Goal: Information Seeking & Learning: Learn about a topic

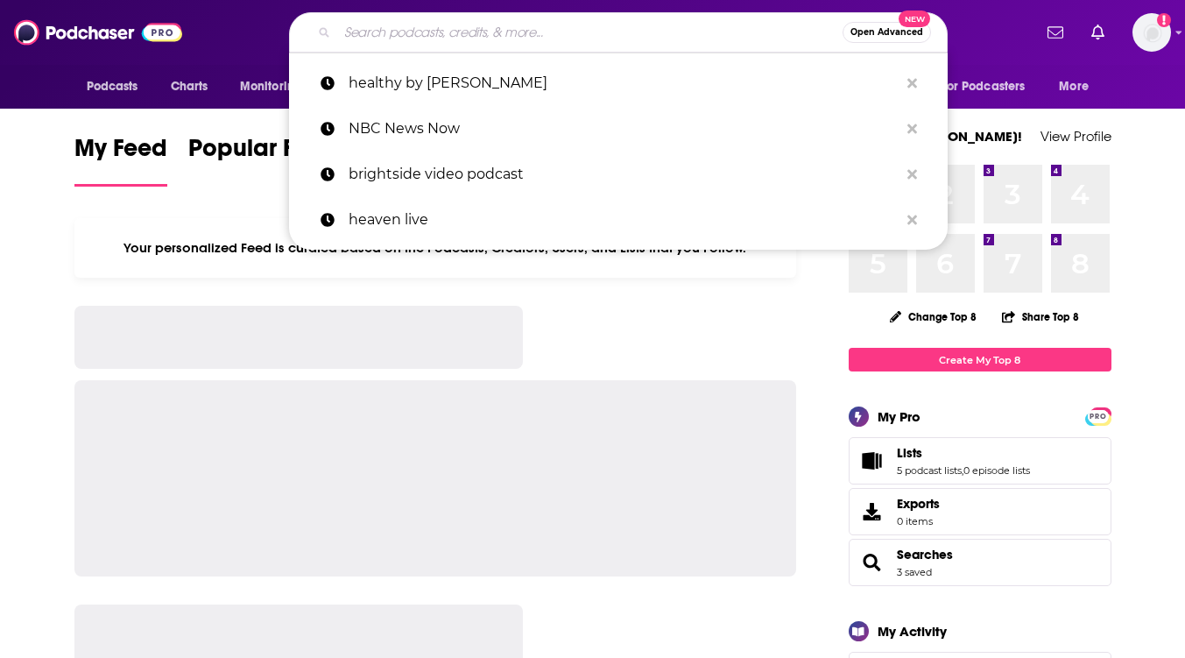
click at [382, 33] on input "Search podcasts, credits, & more..." at bounding box center [589, 32] width 505 height 28
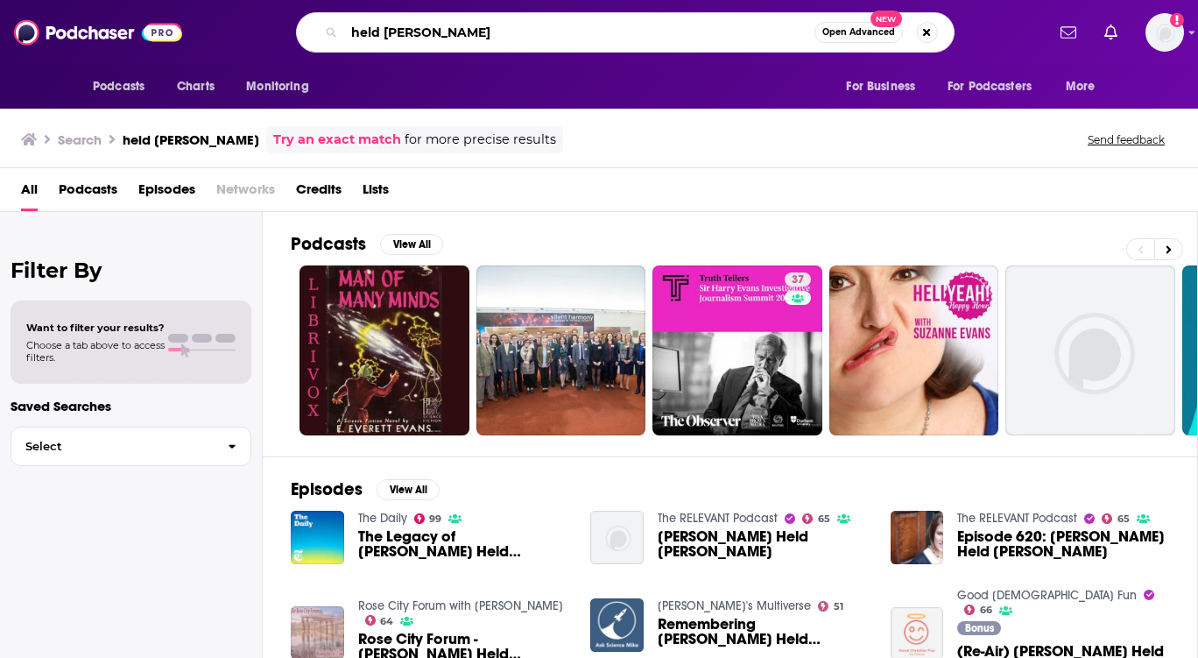
click at [350, 32] on input "held [PERSON_NAME]" at bounding box center [579, 32] width 470 height 28
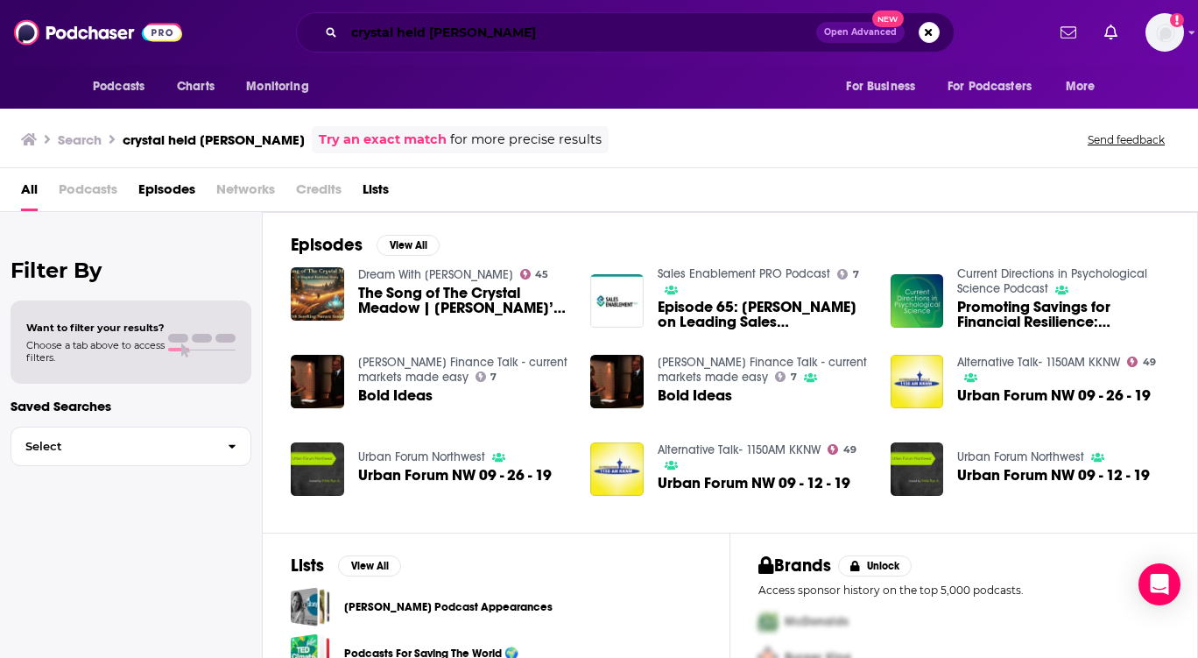
click at [384, 20] on input "crystal held [PERSON_NAME]" at bounding box center [580, 32] width 472 height 28
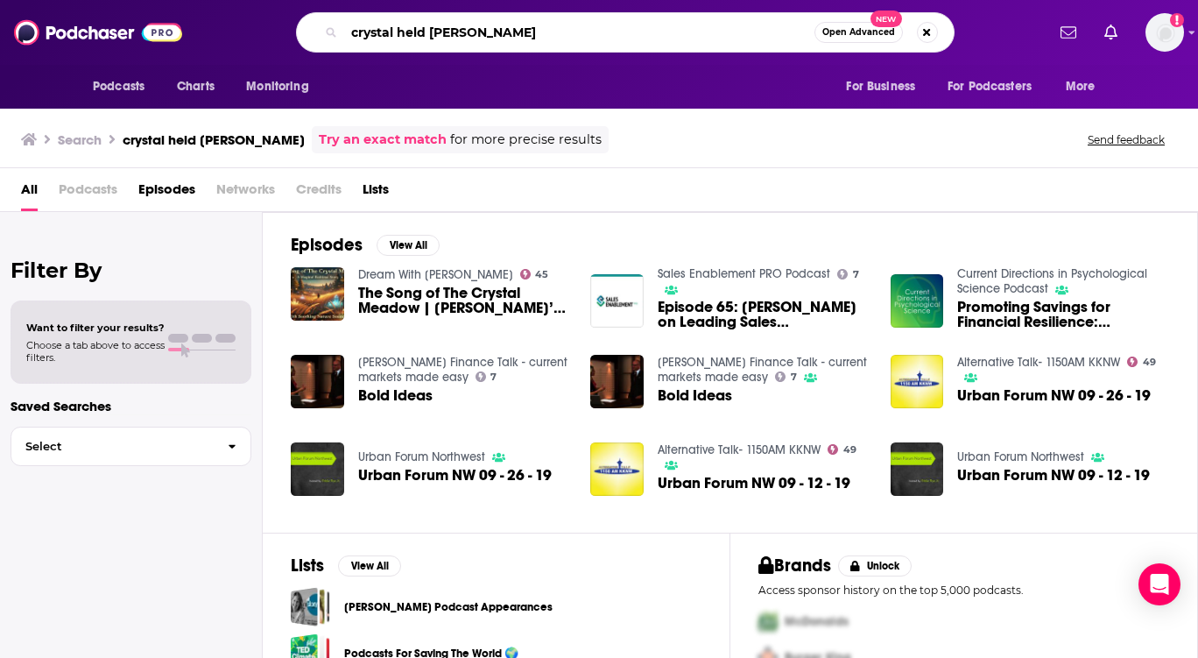
click at [350, 36] on input "crystal held [PERSON_NAME]" at bounding box center [579, 32] width 470 height 28
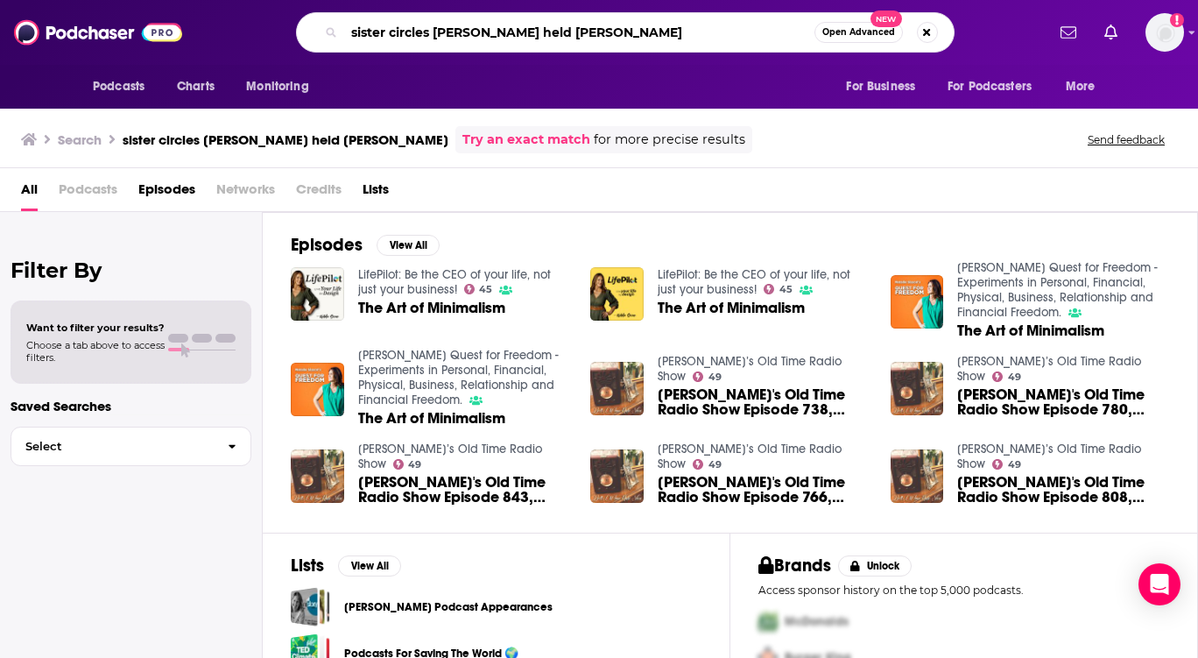
drag, startPoint x: 553, startPoint y: 38, endPoint x: 433, endPoint y: 31, distance: 121.0
click at [433, 31] on input "sister circles [PERSON_NAME] held [PERSON_NAME]" at bounding box center [579, 32] width 470 height 28
drag, startPoint x: 433, startPoint y: 31, endPoint x: 466, endPoint y: 32, distance: 33.3
click at [466, 32] on input "sister circles [PERSON_NAME] held [PERSON_NAME]" at bounding box center [579, 32] width 470 height 28
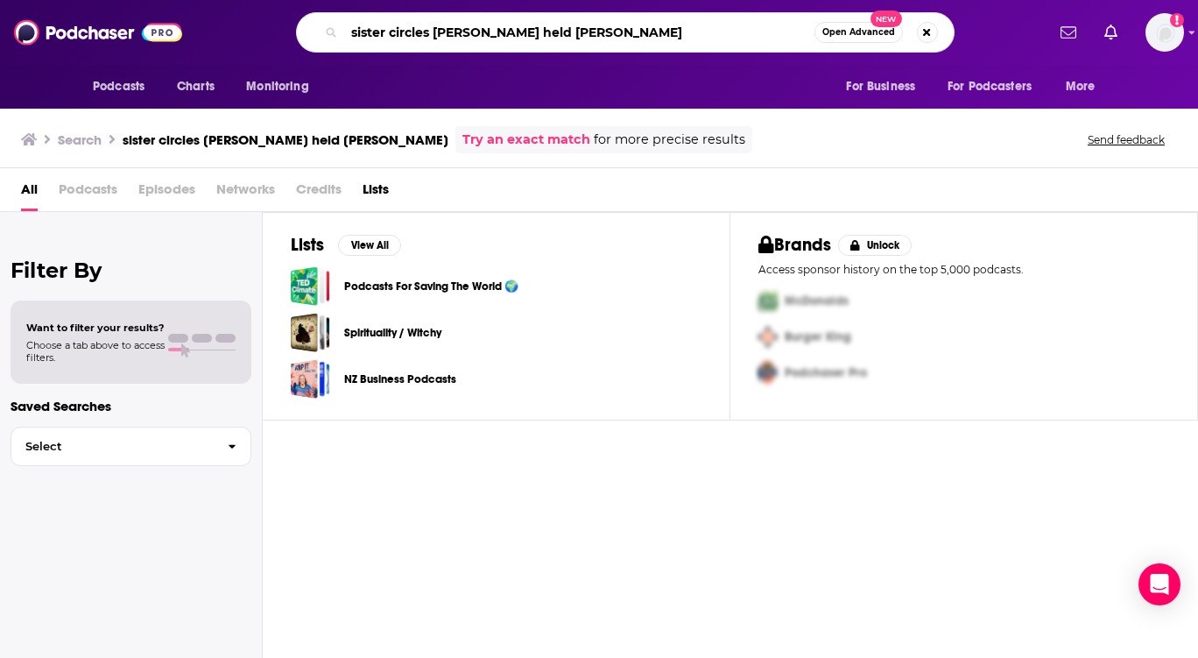
drag, startPoint x: 431, startPoint y: 32, endPoint x: 309, endPoint y: 32, distance: 121.7
click at [311, 33] on div "sister circles [PERSON_NAME] held [PERSON_NAME] Open Advanced New" at bounding box center [625, 32] width 659 height 40
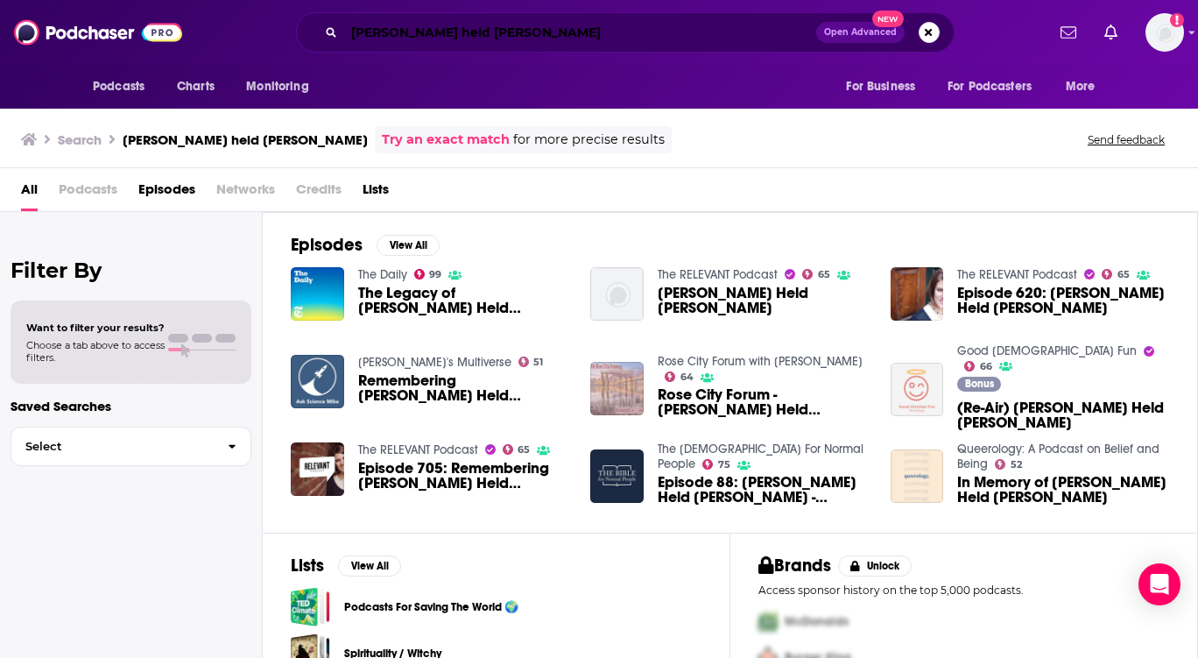
click at [359, 28] on input "[PERSON_NAME] held [PERSON_NAME]" at bounding box center [580, 32] width 472 height 28
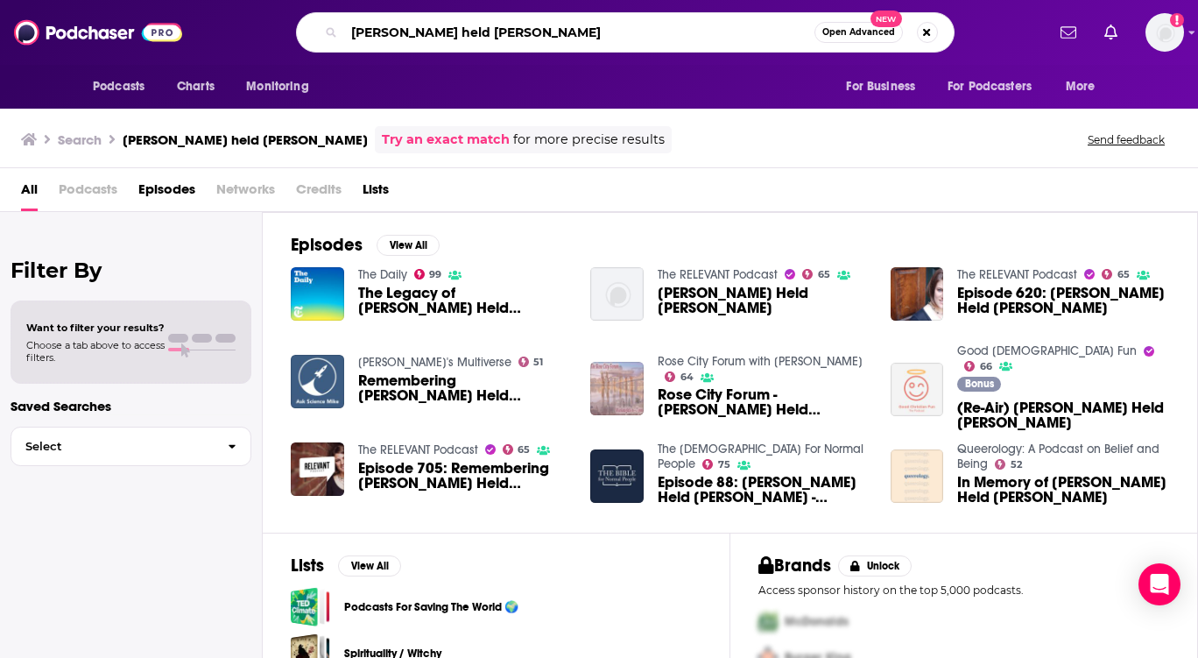
drag, startPoint x: 349, startPoint y: 30, endPoint x: 514, endPoint y: 29, distance: 165.5
click at [514, 29] on input "[PERSON_NAME] held [PERSON_NAME]" at bounding box center [579, 32] width 470 height 28
type input "sister circle podcast"
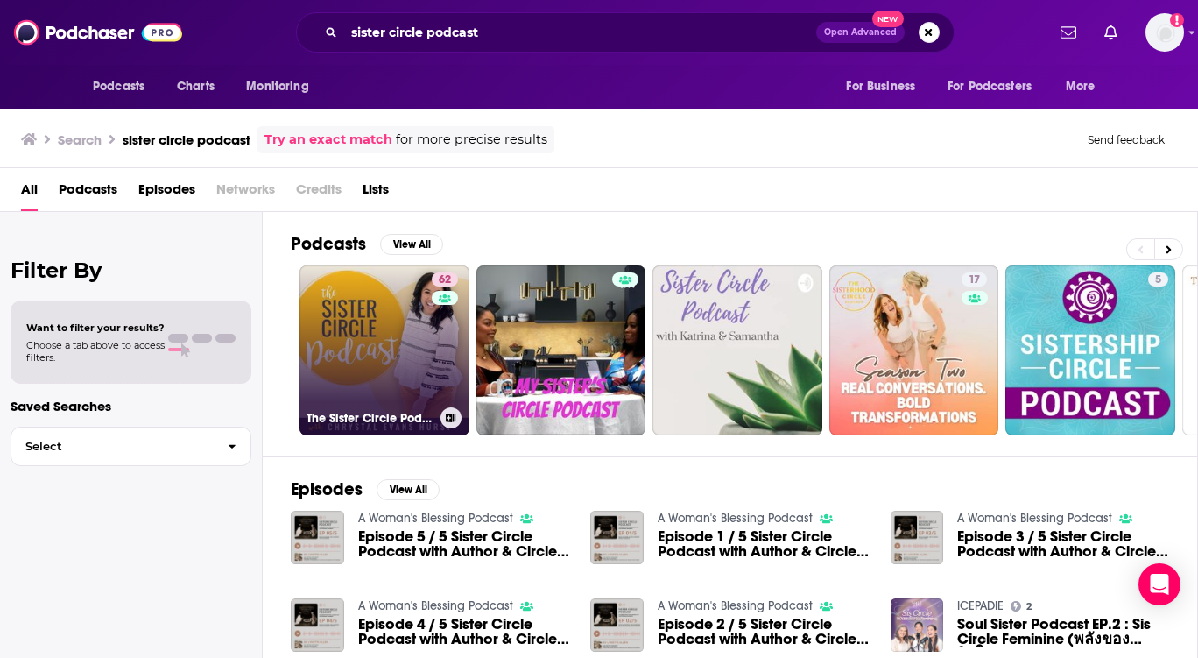
click at [382, 329] on link "62 The Sister Circle Podcast" at bounding box center [384, 350] width 170 height 170
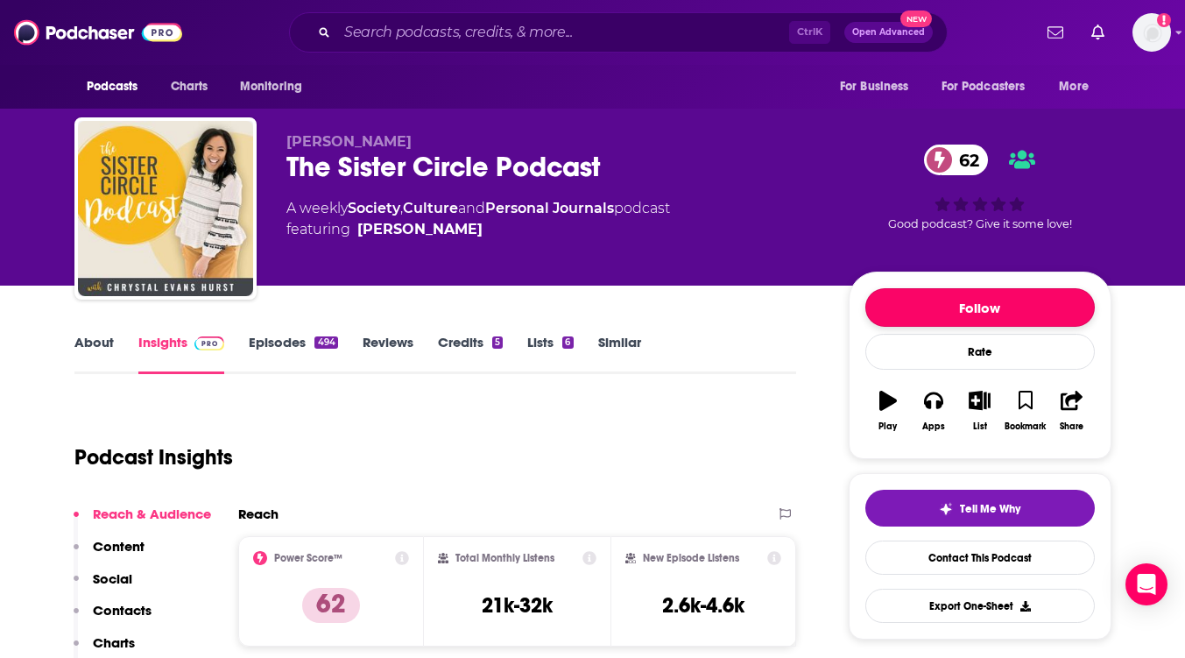
click at [1006, 311] on button "Follow" at bounding box center [979, 307] width 229 height 39
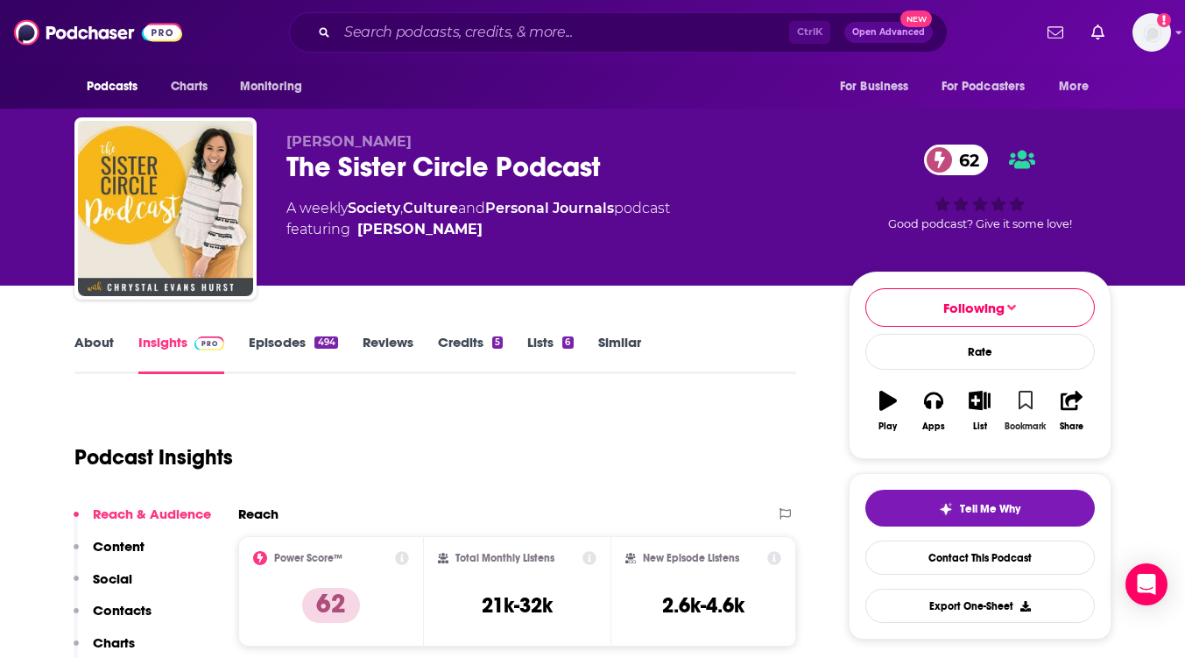
click at [1022, 405] on icon "button" at bounding box center [1025, 400] width 15 height 19
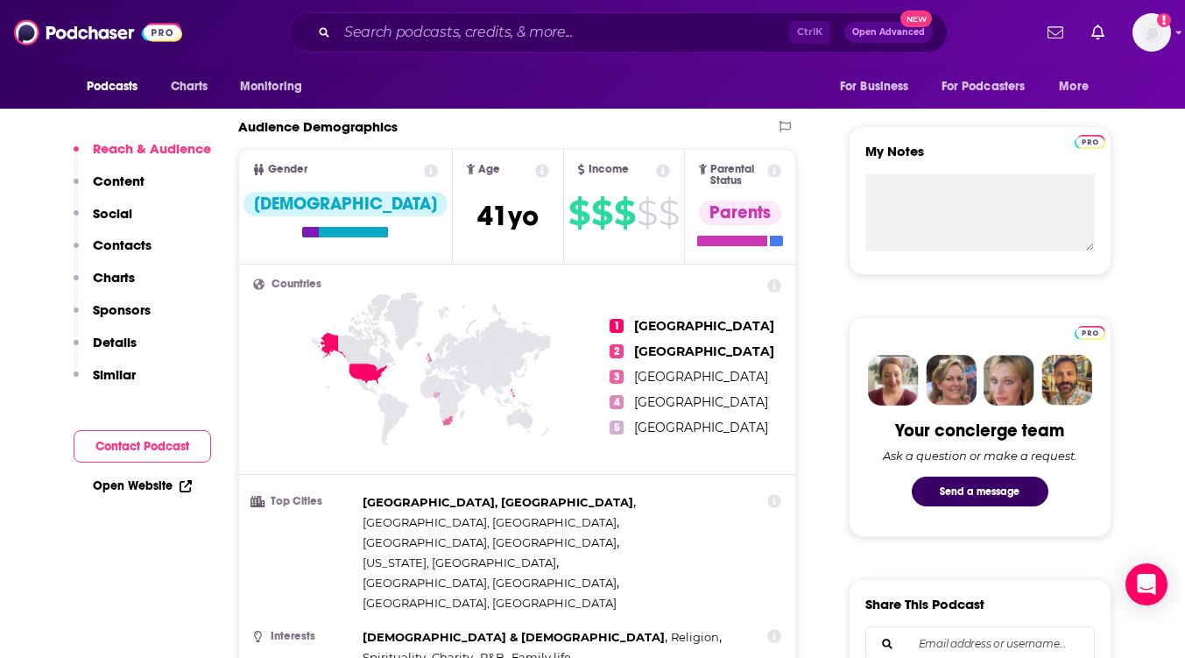
scroll to position [613, 0]
